Goal: Check status

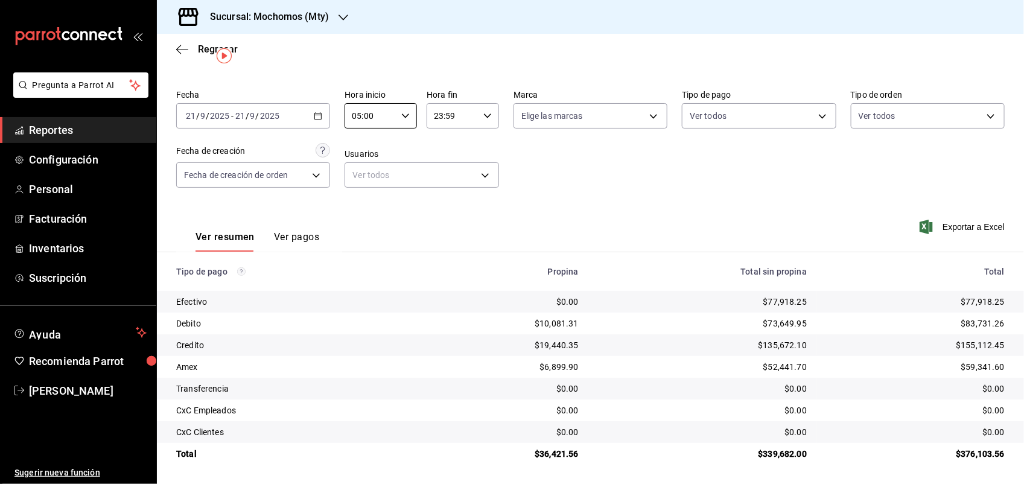
scroll to position [27, 0]
click at [403, 118] on icon "button" at bounding box center [405, 116] width 8 height 8
click at [357, 144] on span "05" at bounding box center [360, 149] width 16 height 10
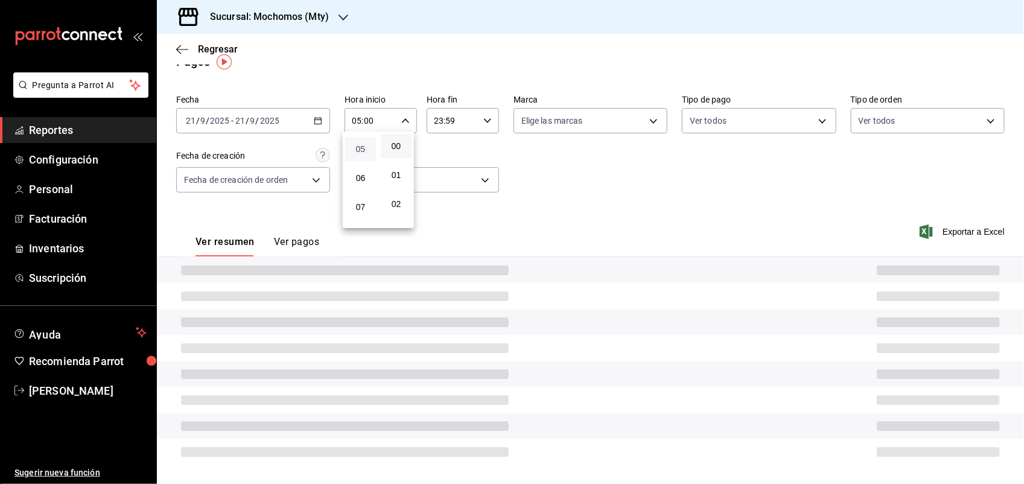
scroll to position [21, 0]
click at [369, 74] on div at bounding box center [512, 242] width 1024 height 484
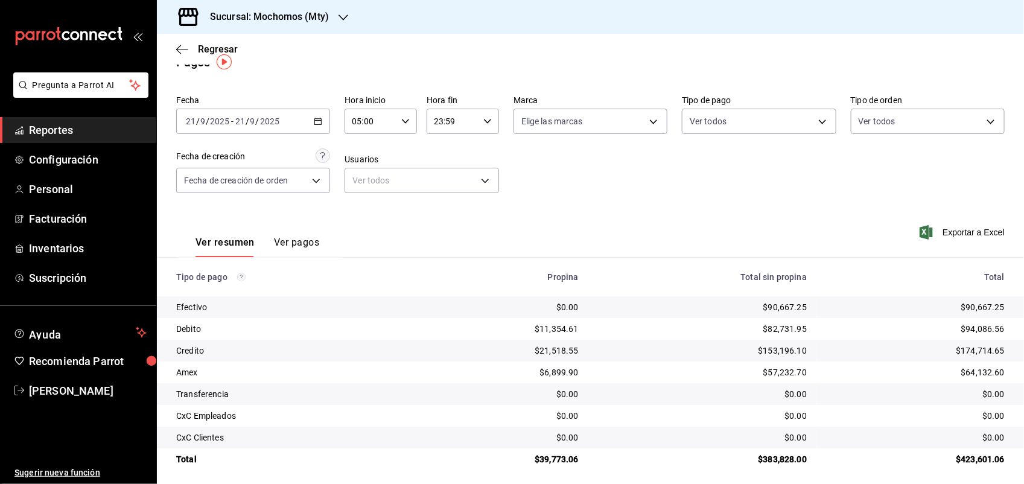
click at [323, 119] on div "[DATE] [DATE] - [DATE] [DATE]" at bounding box center [253, 121] width 154 height 25
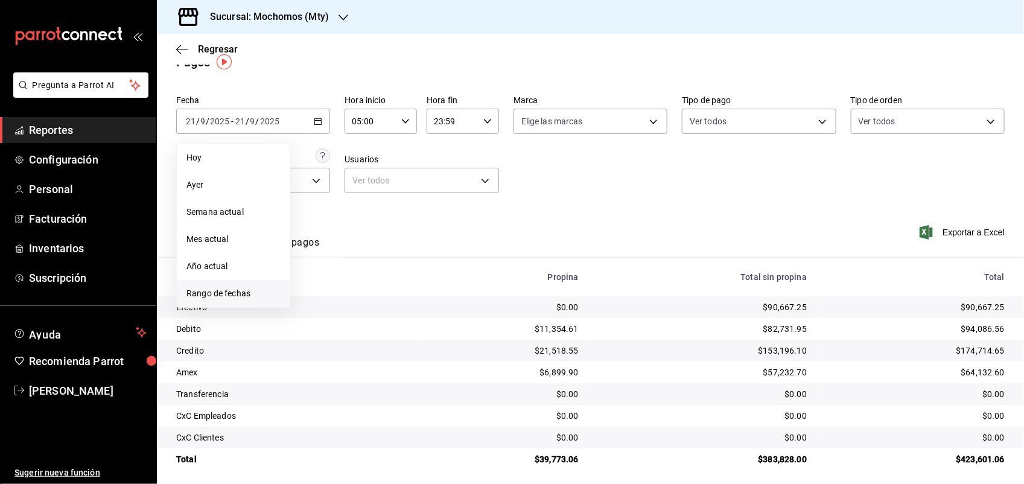
click at [242, 285] on li "Rango de fechas" at bounding box center [233, 293] width 113 height 27
click at [448, 255] on button "21" at bounding box center [443, 255] width 21 height 22
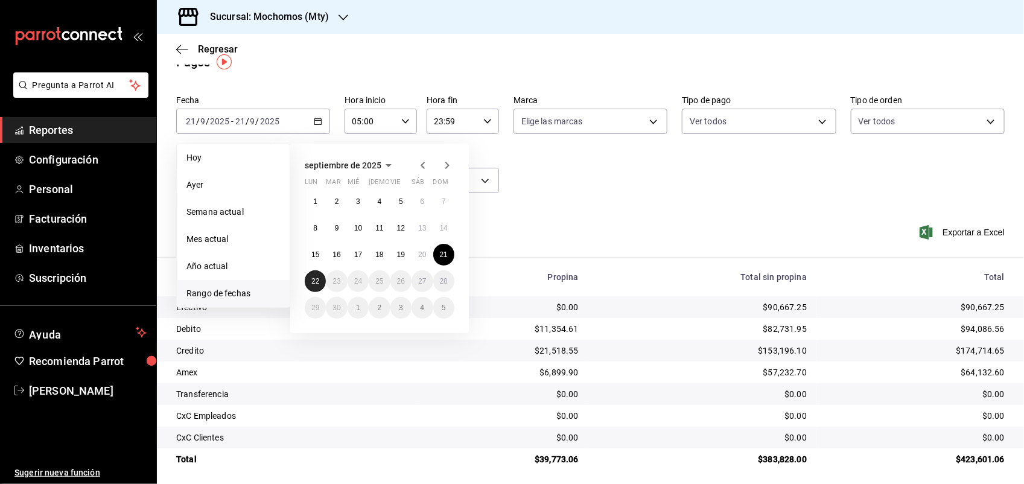
click at [315, 281] on abbr "22" at bounding box center [315, 281] width 8 height 8
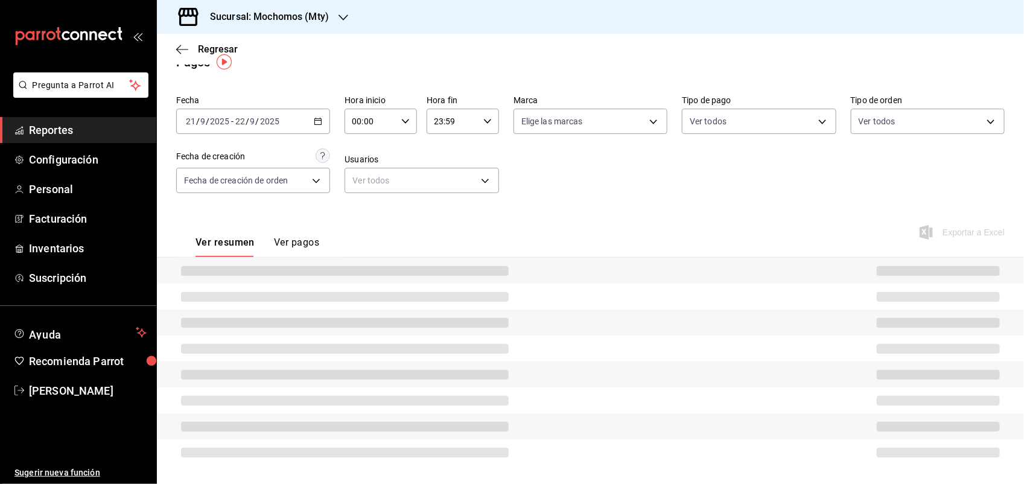
click at [408, 116] on div "00:00 Hora inicio" at bounding box center [381, 121] width 72 height 25
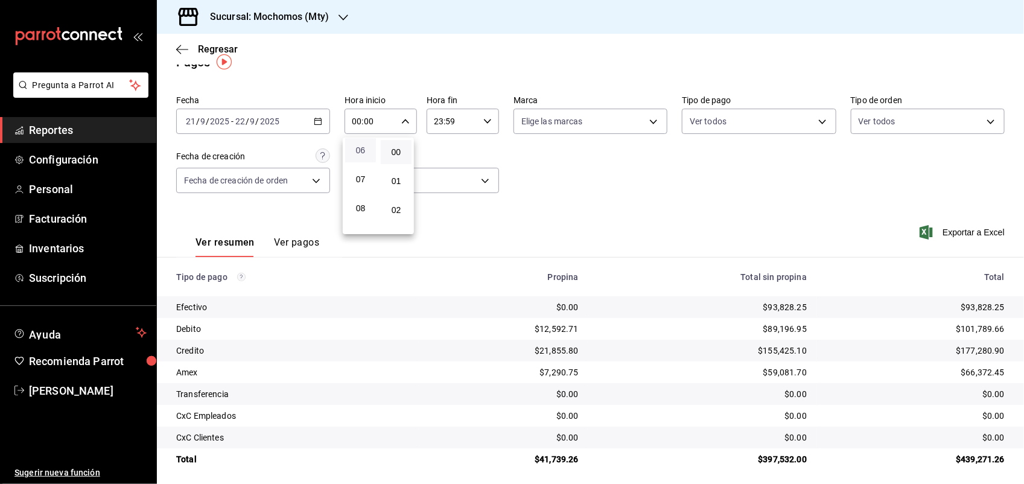
scroll to position [151, 0]
click at [364, 144] on span "05" at bounding box center [360, 146] width 16 height 10
type input "05:00"
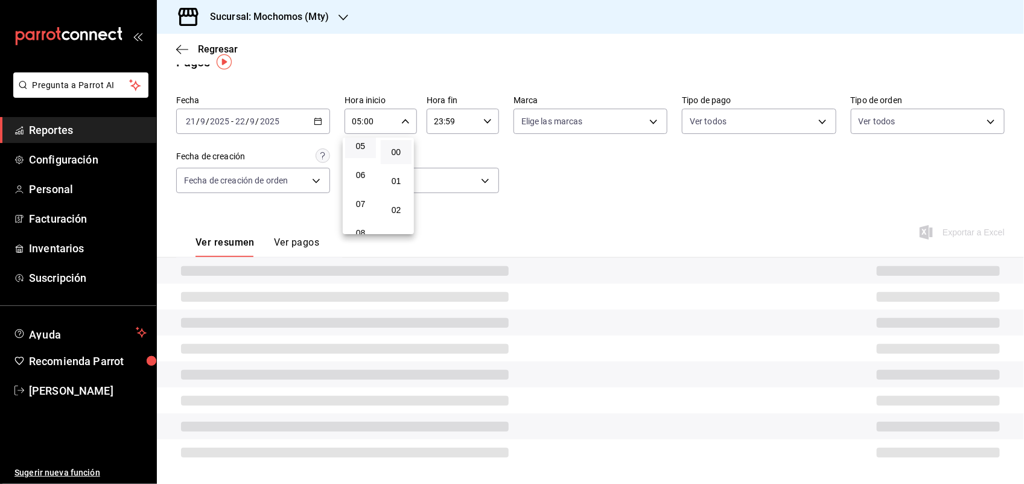
click at [483, 121] on div at bounding box center [512, 242] width 1024 height 484
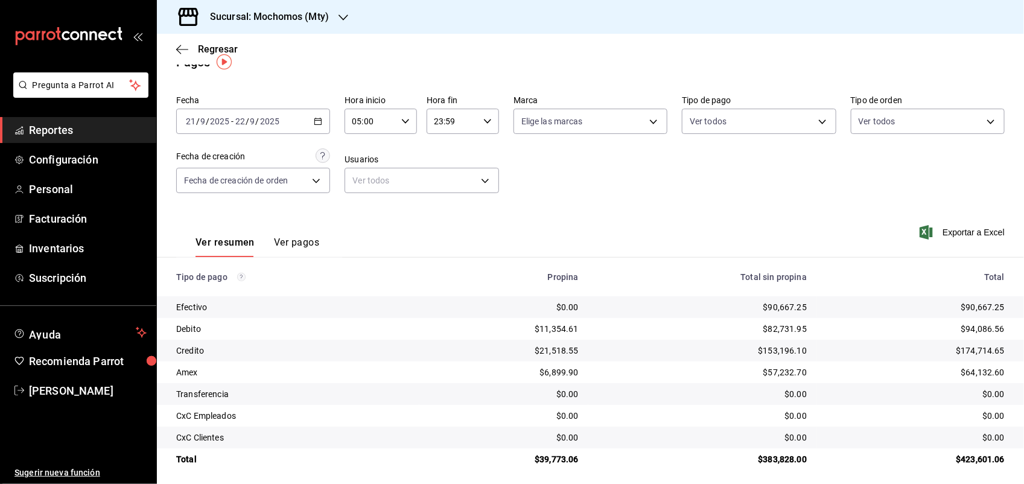
click at [507, 154] on div "Fecha [DATE] [DATE] - [DATE] [DATE] Hora inicio 05:00 Hora inicio Hora fin 23:5…" at bounding box center [590, 149] width 829 height 117
